Goal: Use online tool/utility: Utilize a website feature to perform a specific function

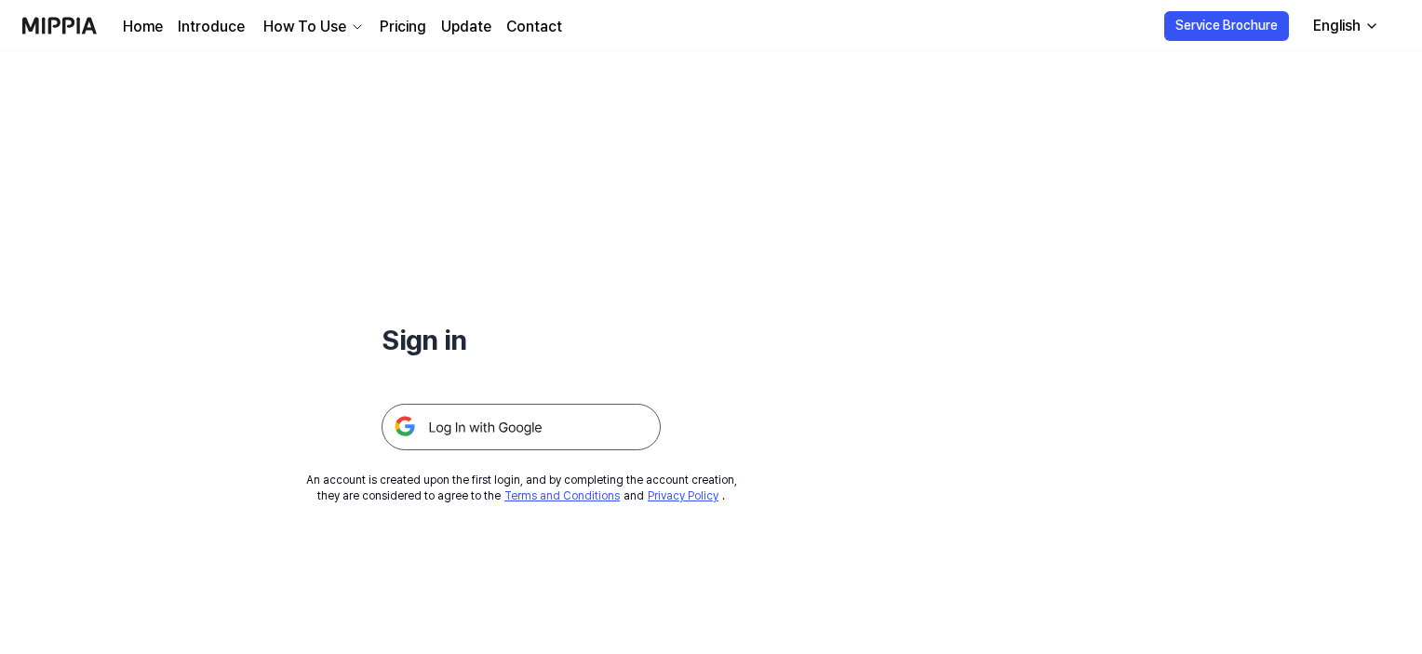
click at [586, 421] on img at bounding box center [520, 427] width 279 height 47
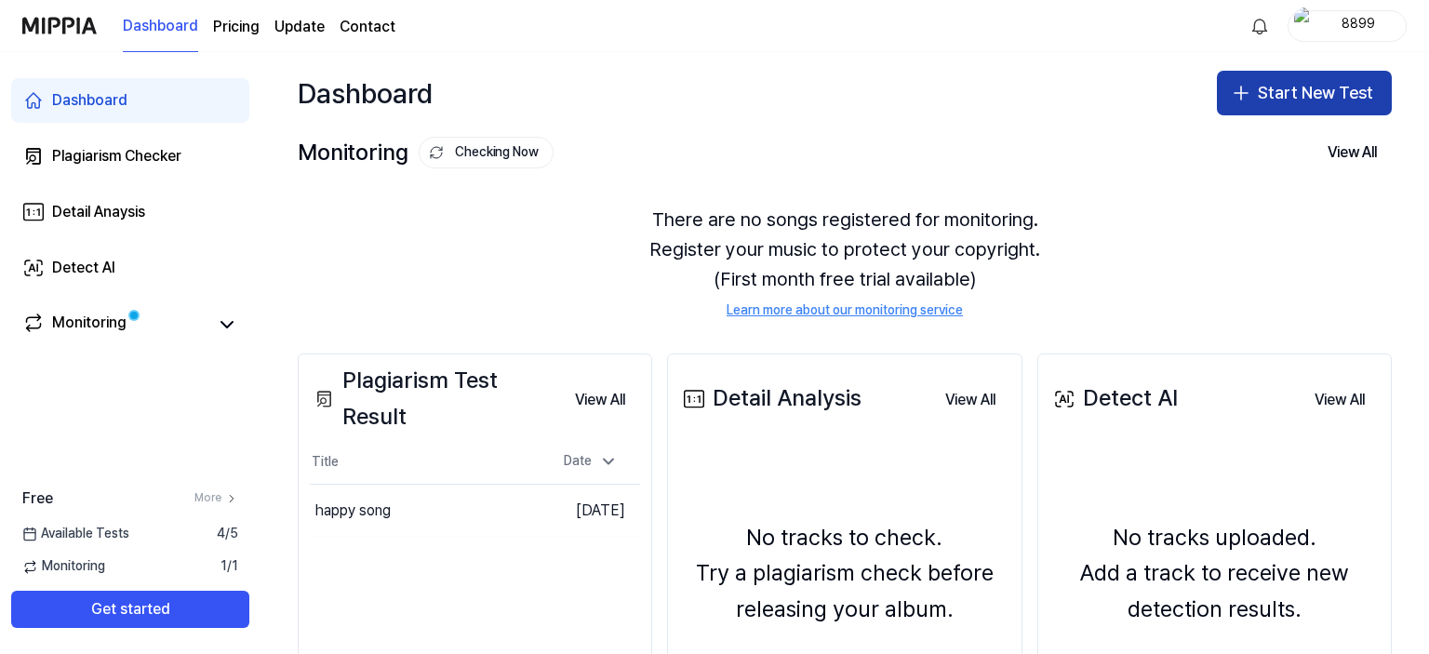
click at [1247, 100] on button "Start New Test" at bounding box center [1304, 93] width 175 height 45
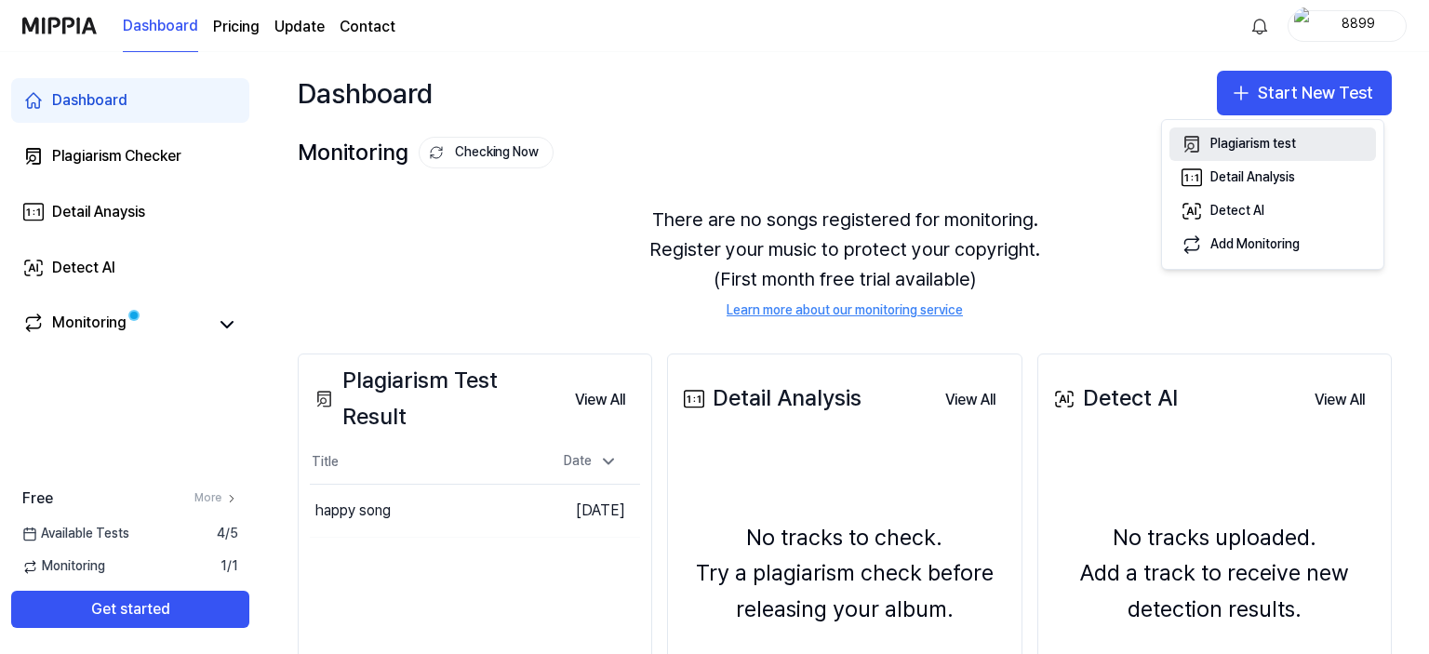
click at [1272, 140] on div "Plagiarism test" at bounding box center [1253, 144] width 86 height 19
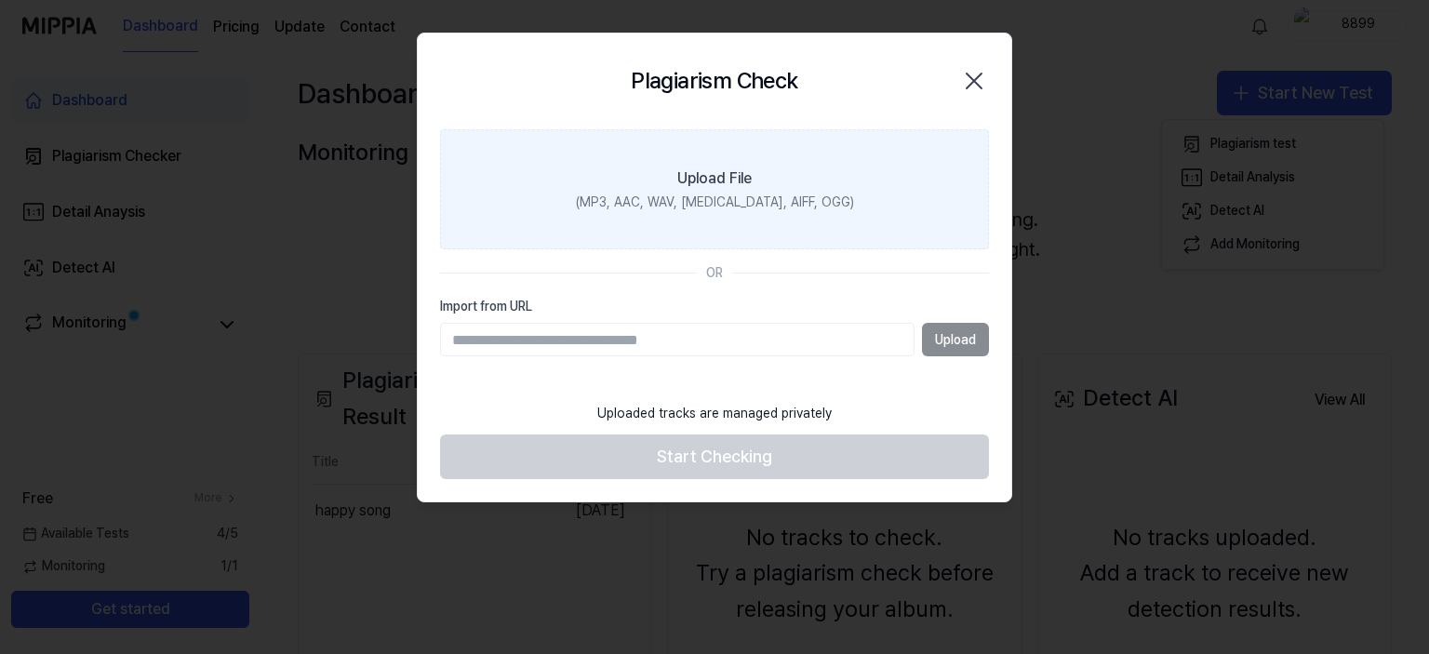
click at [725, 188] on div "Upload File" at bounding box center [714, 178] width 74 height 22
click at [0, 0] on input "Upload File (MP3, AAC, WAV, [MEDICAL_DATA], AIFF, OGG)" at bounding box center [0, 0] width 0 height 0
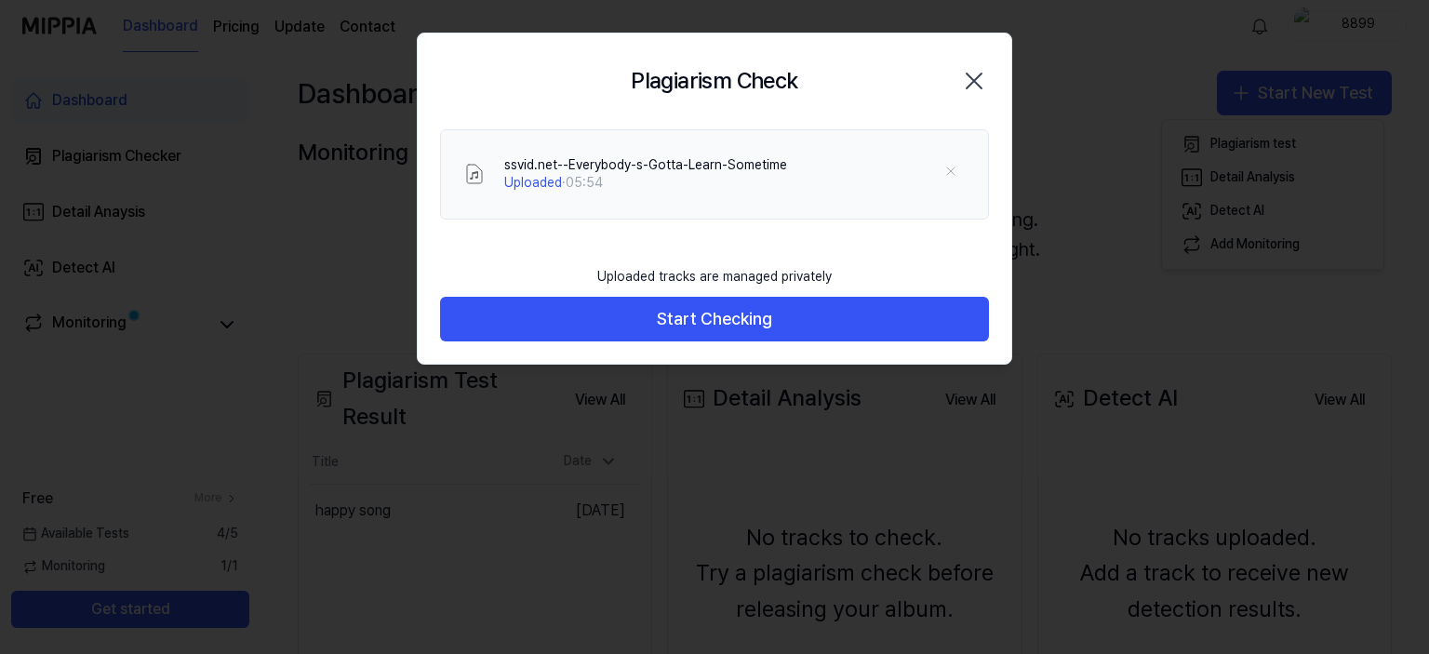
drag, startPoint x: 724, startPoint y: 325, endPoint x: 834, endPoint y: 244, distance: 136.4
click at [811, 263] on footer "Uploaded tracks are managed privately Start Checking" at bounding box center [714, 300] width 549 height 86
click at [950, 164] on icon at bounding box center [950, 171] width 15 height 15
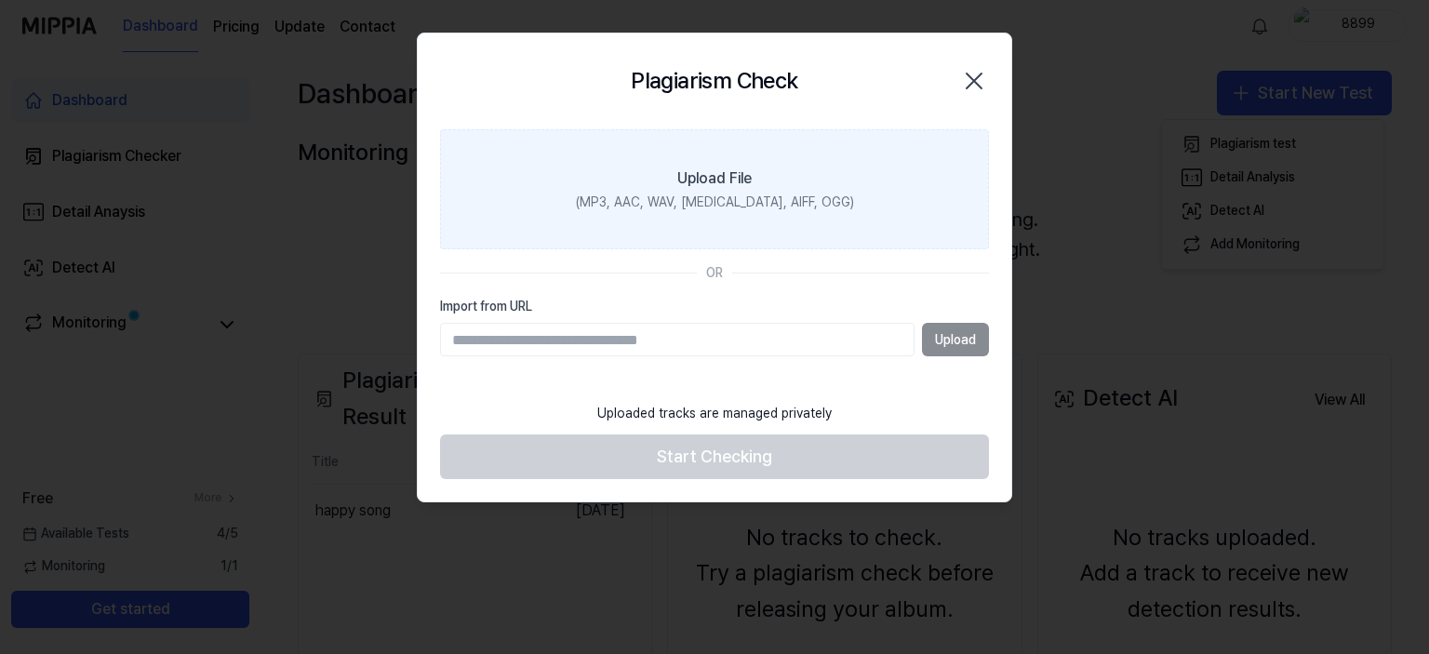
click at [737, 196] on div "(MP3, AAC, WAV, [MEDICAL_DATA], AIFF, OGG)" at bounding box center [715, 203] width 278 height 19
click at [0, 0] on input "Upload File (MP3, AAC, WAV, [MEDICAL_DATA], AIFF, OGG)" at bounding box center [0, 0] width 0 height 0
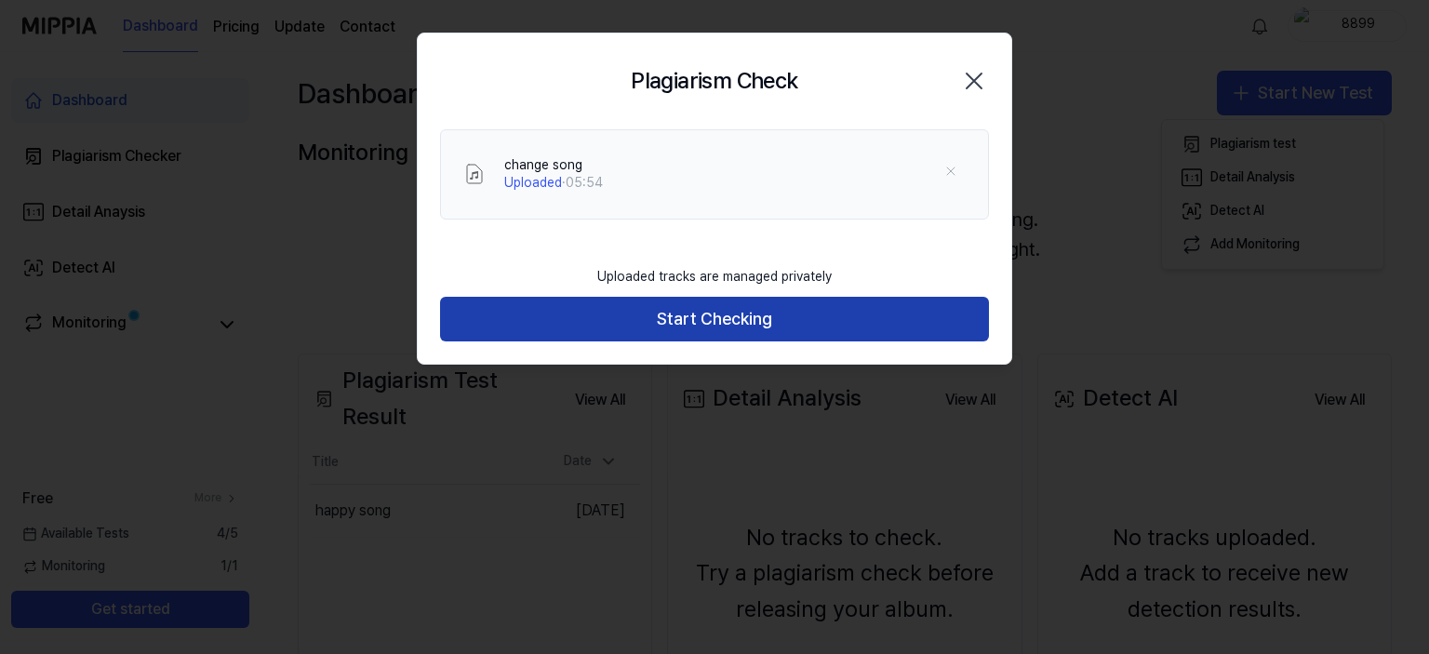
click at [803, 307] on button "Start Checking" at bounding box center [714, 319] width 549 height 45
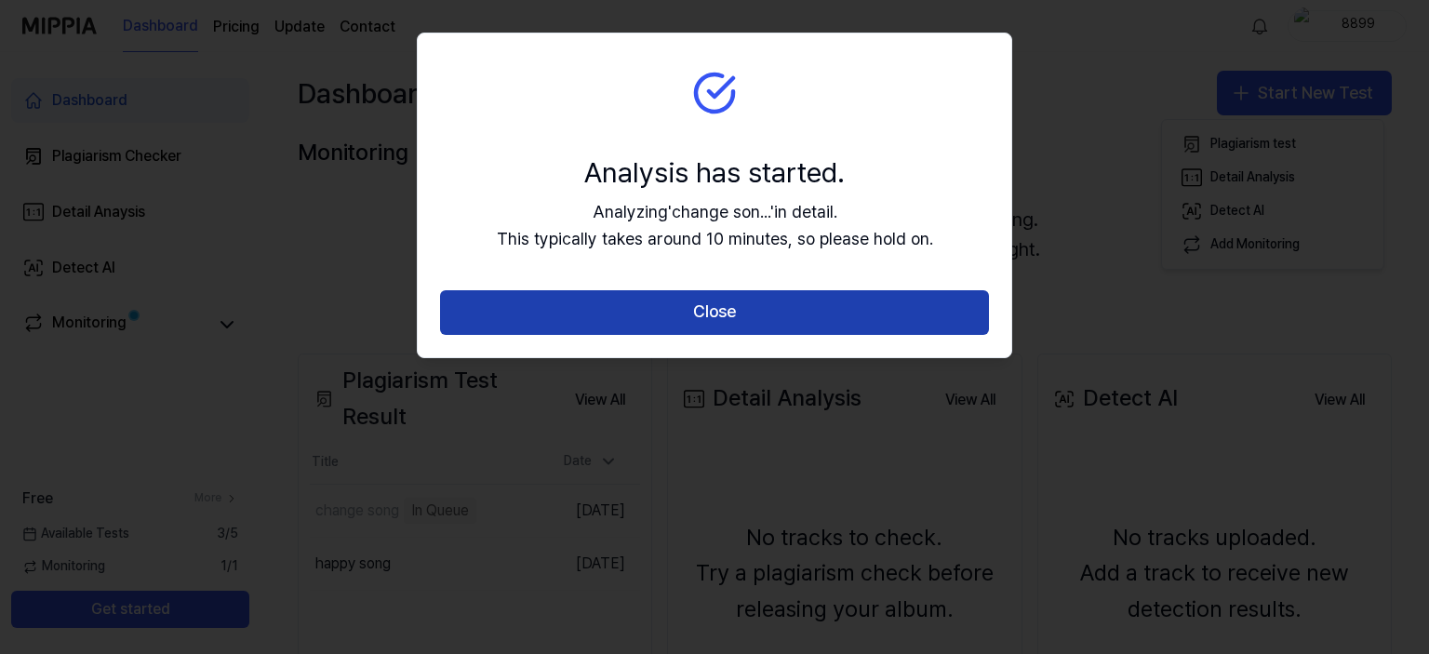
click at [812, 302] on button "Close" at bounding box center [714, 312] width 549 height 45
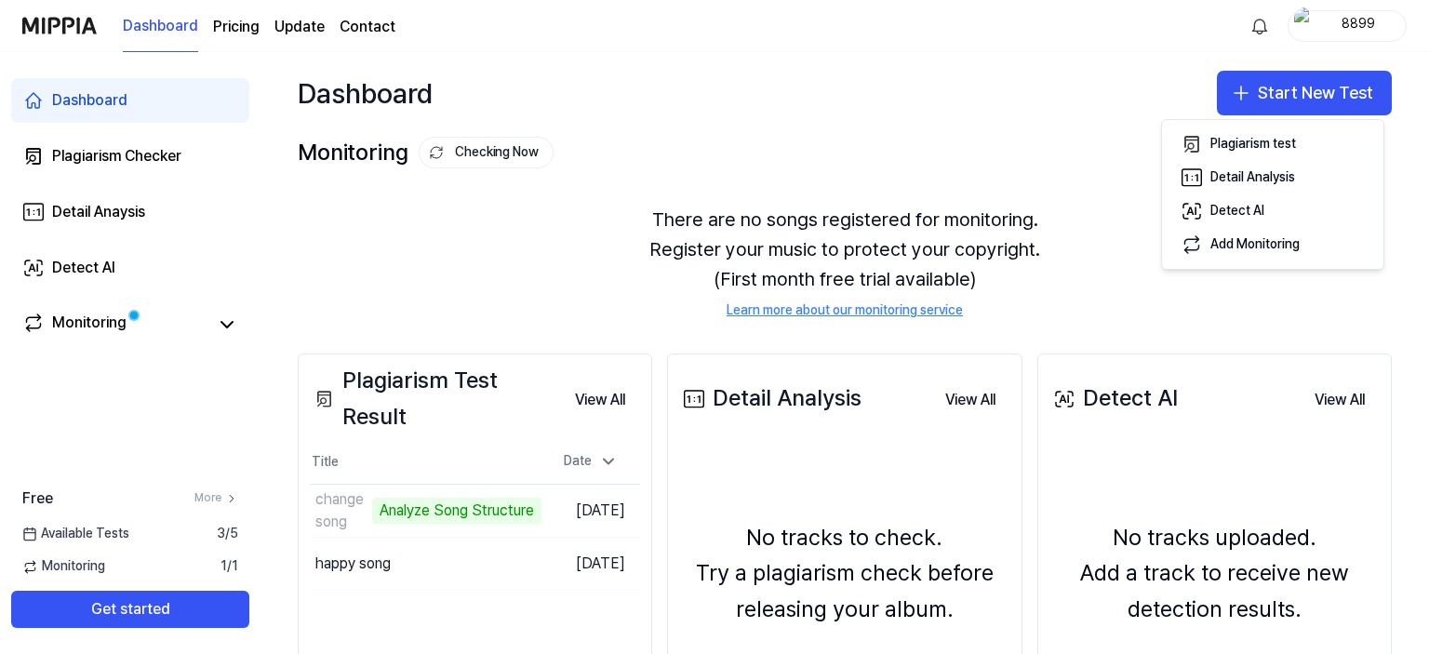
click at [865, 87] on div "Dashboard Start New Test" at bounding box center [845, 93] width 1169 height 82
